Goal: Information Seeking & Learning: Learn about a topic

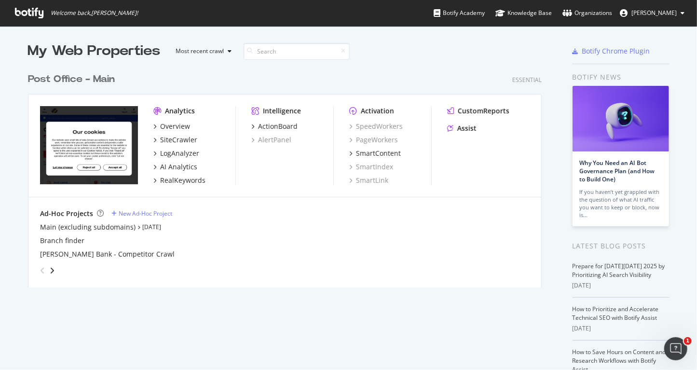
click at [547, 98] on div "My Web Properties Most recent crawl Post Office - Main Essential Analytics Over…" at bounding box center [294, 251] width 533 height 421
click at [178, 124] on div "Overview" at bounding box center [175, 127] width 30 height 10
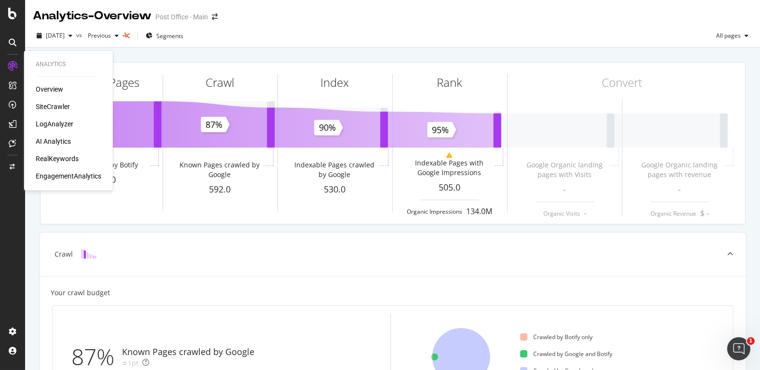
click at [50, 111] on div "SiteCrawler" at bounding box center [53, 107] width 34 height 10
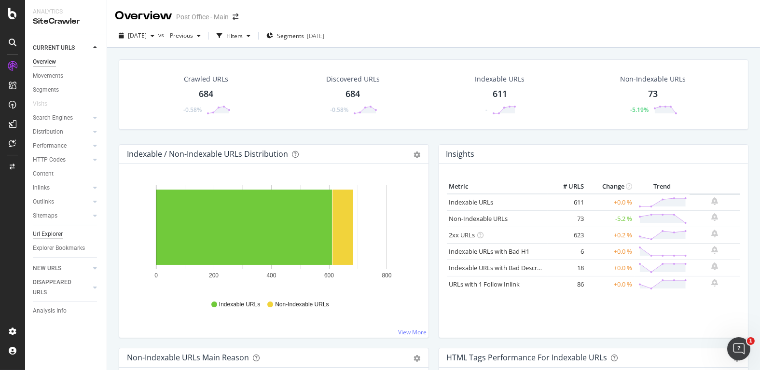
click at [52, 235] on div "Url Explorer" at bounding box center [48, 234] width 30 height 10
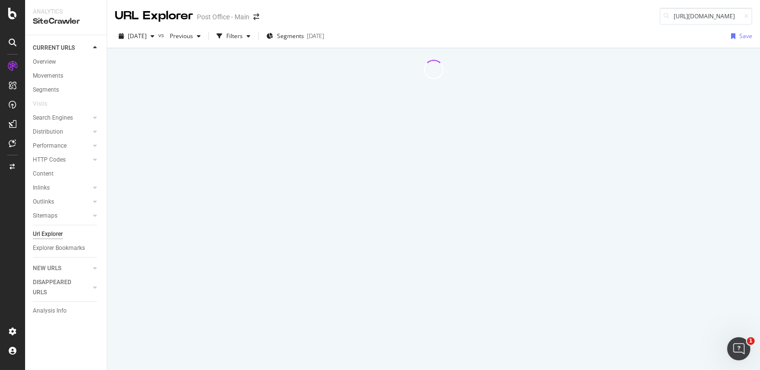
scroll to position [0, 102]
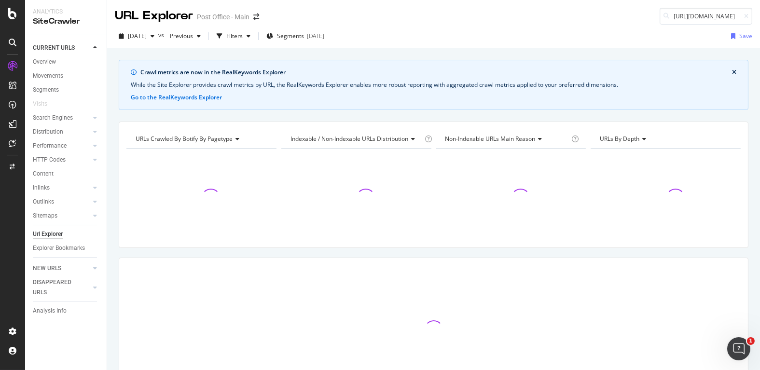
type input "[URL][DOMAIN_NAME]"
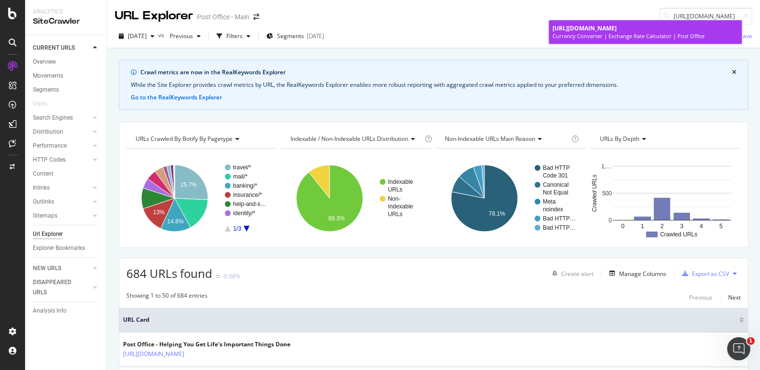
click at [563, 32] on div "Currency Converter | Exchange Rate Calculator | Post Office" at bounding box center [645, 36] width 185 height 8
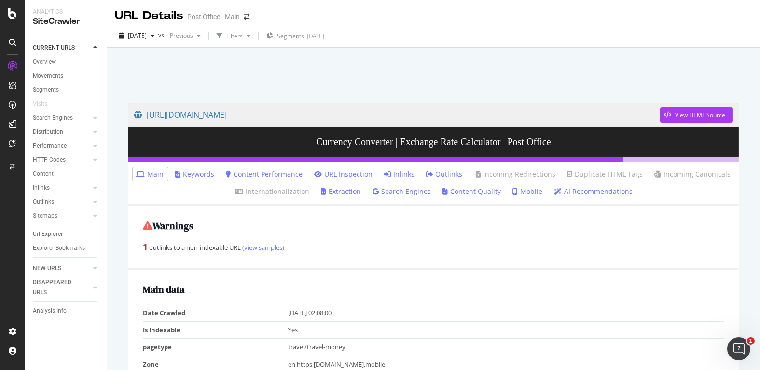
click at [408, 181] on li "Inlinks" at bounding box center [400, 174] width 38 height 14
click at [407, 173] on link "Inlinks" at bounding box center [400, 174] width 30 height 10
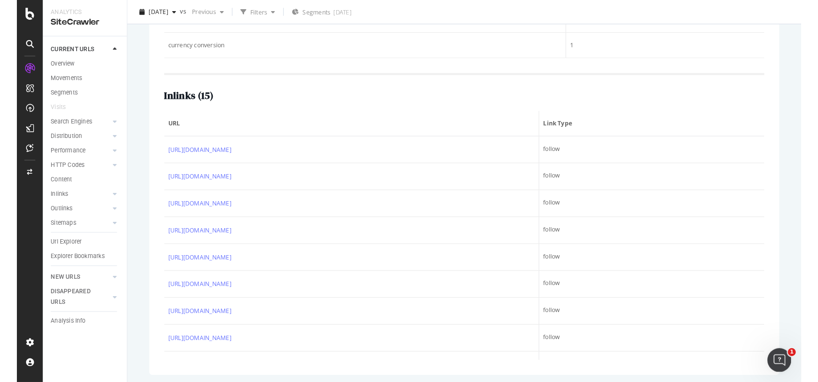
scroll to position [307, 0]
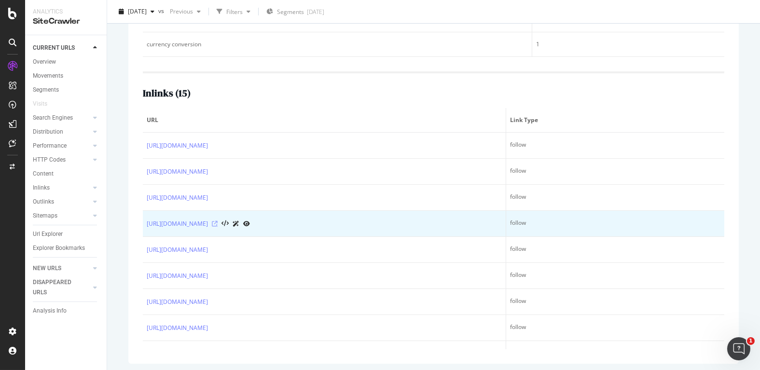
click at [218, 225] on icon at bounding box center [215, 224] width 6 height 6
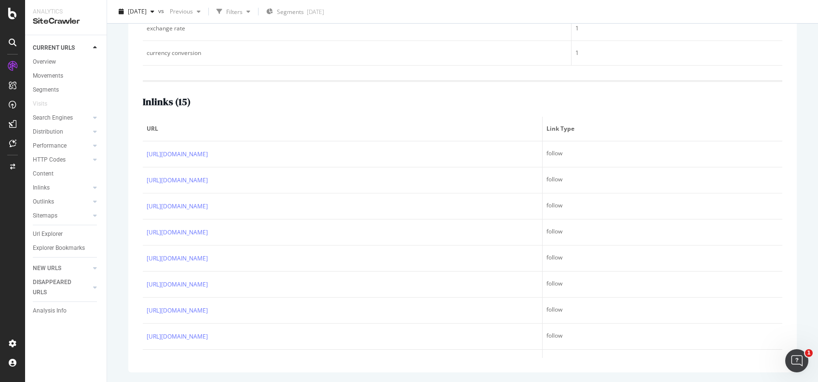
scroll to position [298, 0]
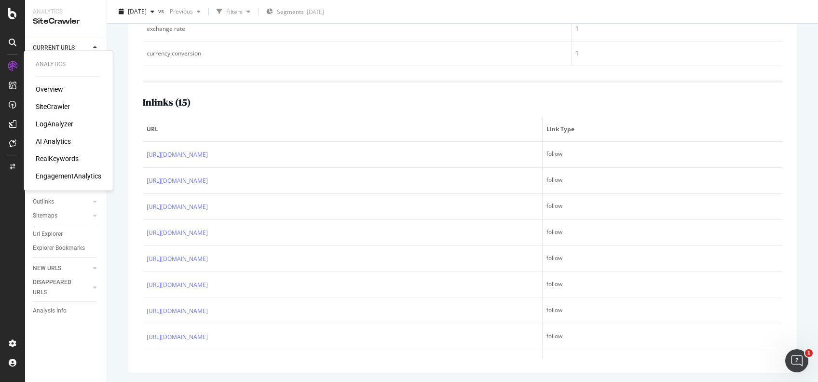
click at [67, 156] on div "RealKeywords" at bounding box center [57, 159] width 43 height 10
